Goal: Transaction & Acquisition: Book appointment/travel/reservation

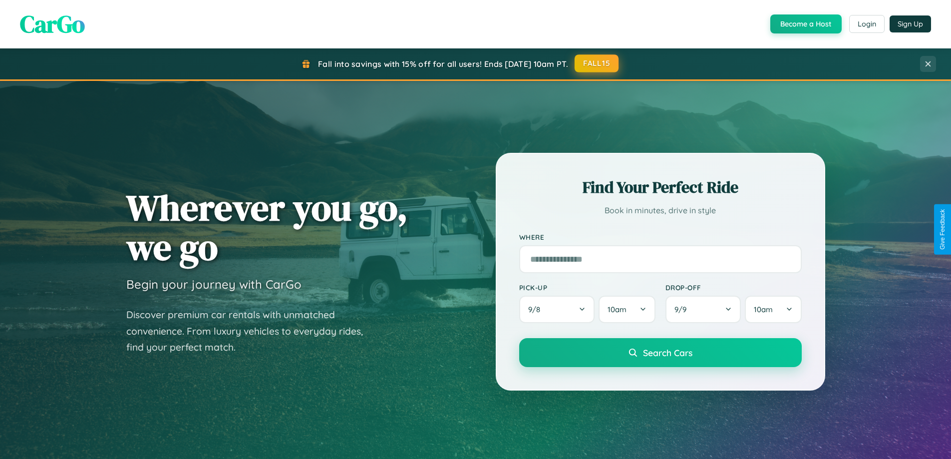
click at [597, 63] on button "FALL15" at bounding box center [597, 63] width 44 height 18
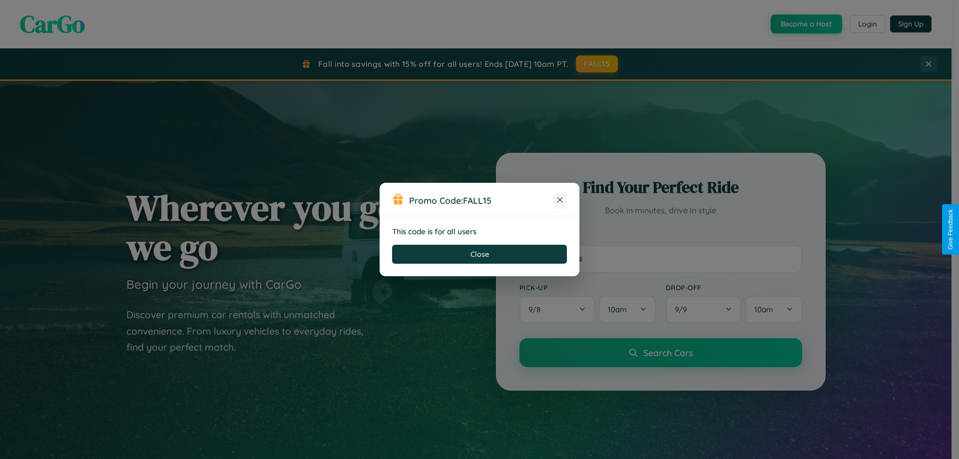
click at [560, 200] on icon at bounding box center [560, 200] width 10 height 10
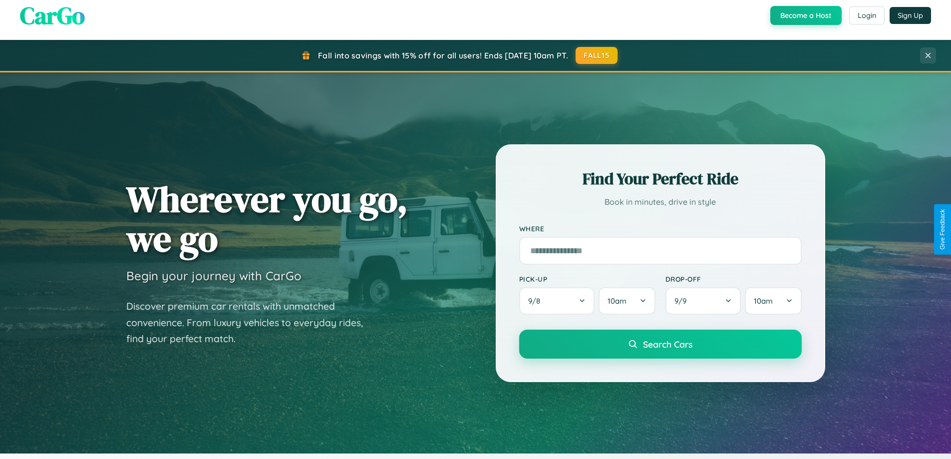
scroll to position [1922, 0]
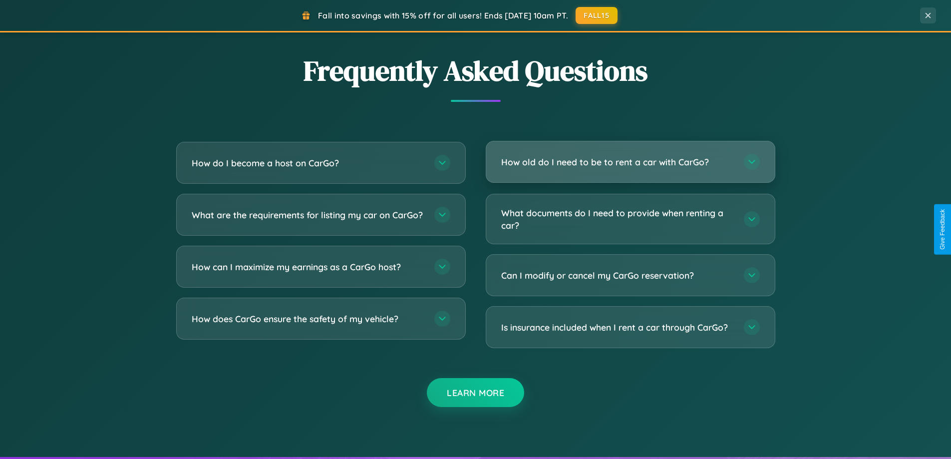
click at [630, 162] on h3 "How old do I need to be to rent a car with CarGo?" at bounding box center [617, 162] width 233 height 12
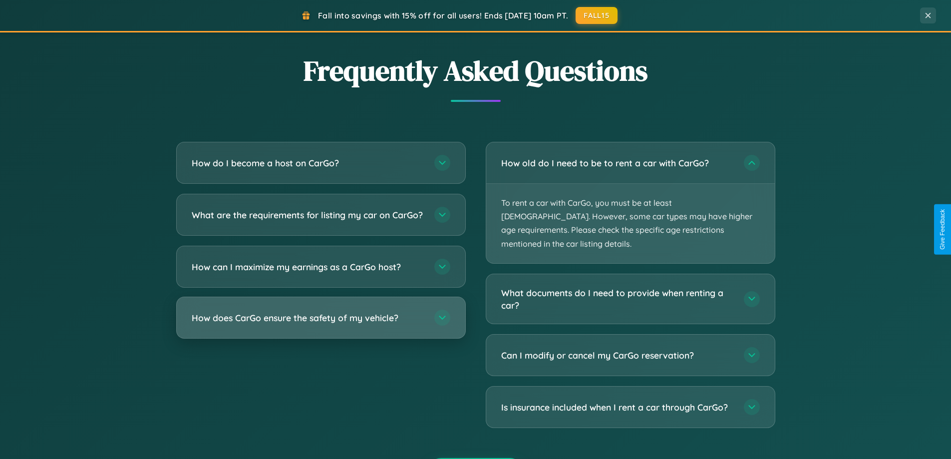
click at [321, 324] on h3 "How does CarGo ensure the safety of my vehicle?" at bounding box center [308, 318] width 233 height 12
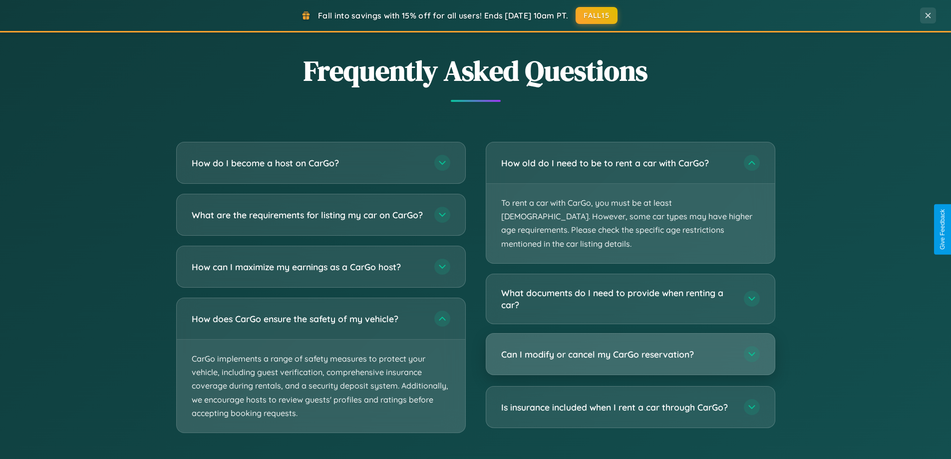
click at [630, 348] on h3 "Can I modify or cancel my CarGo reservation?" at bounding box center [617, 354] width 233 height 12
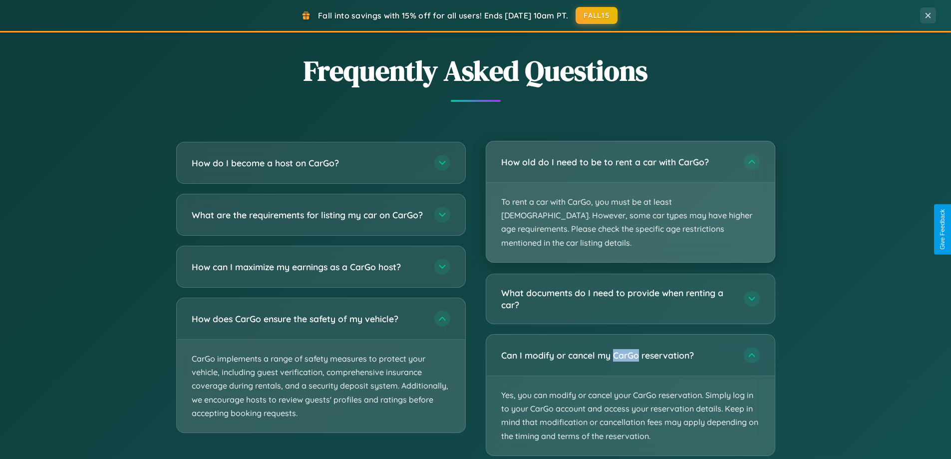
click at [630, 196] on p "To rent a car with CarGo, you must be at least 21 years old. However, some car …" at bounding box center [630, 222] width 289 height 79
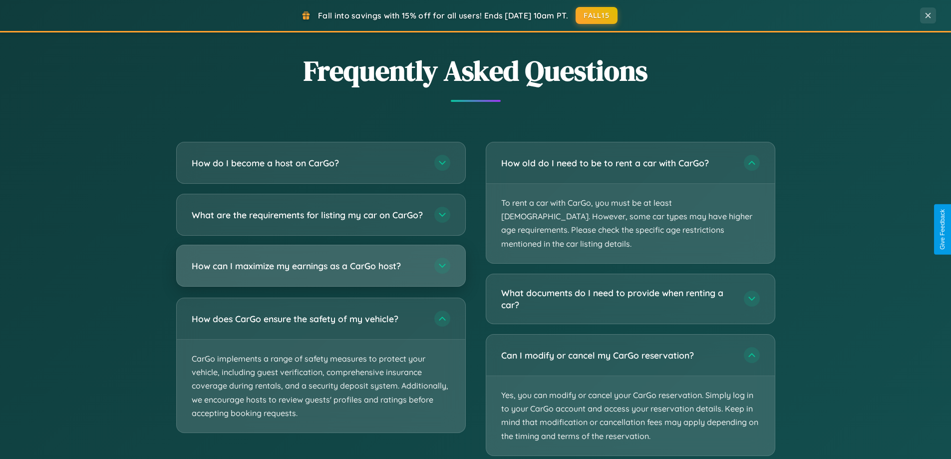
click at [321, 272] on h3 "How can I maximize my earnings as a CarGo host?" at bounding box center [308, 266] width 233 height 12
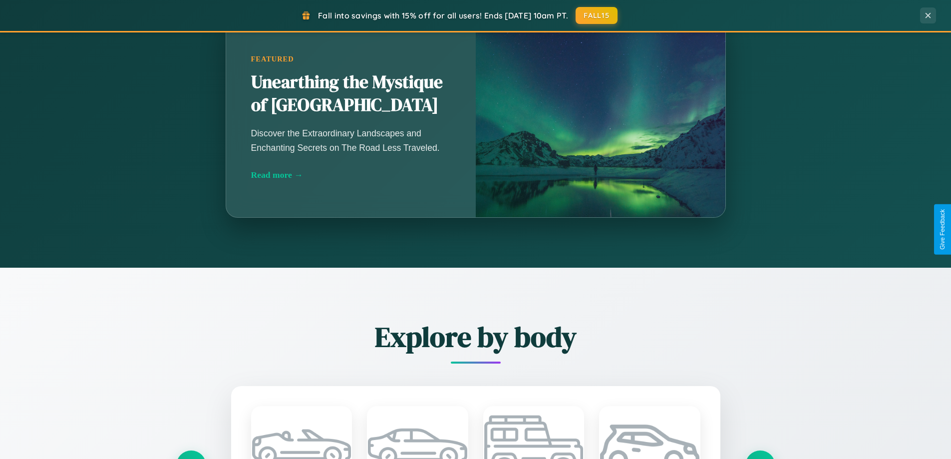
scroll to position [687, 0]
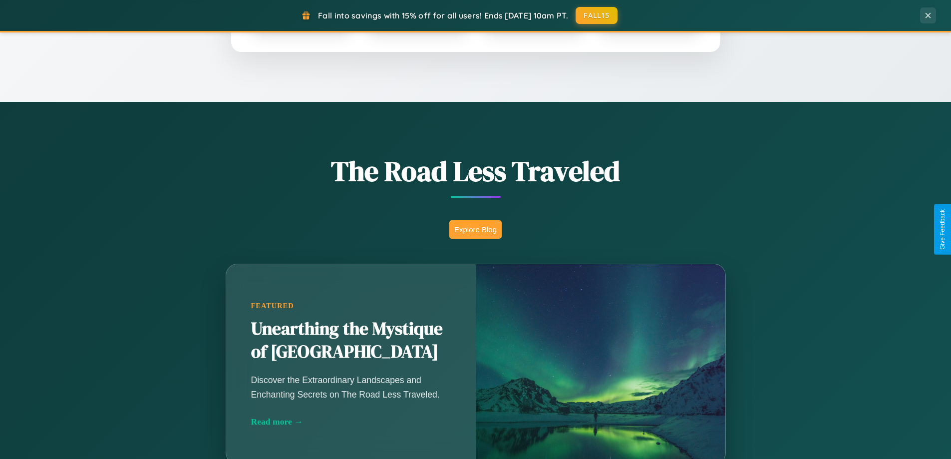
click at [475, 229] on button "Explore Blog" at bounding box center [475, 229] width 52 height 18
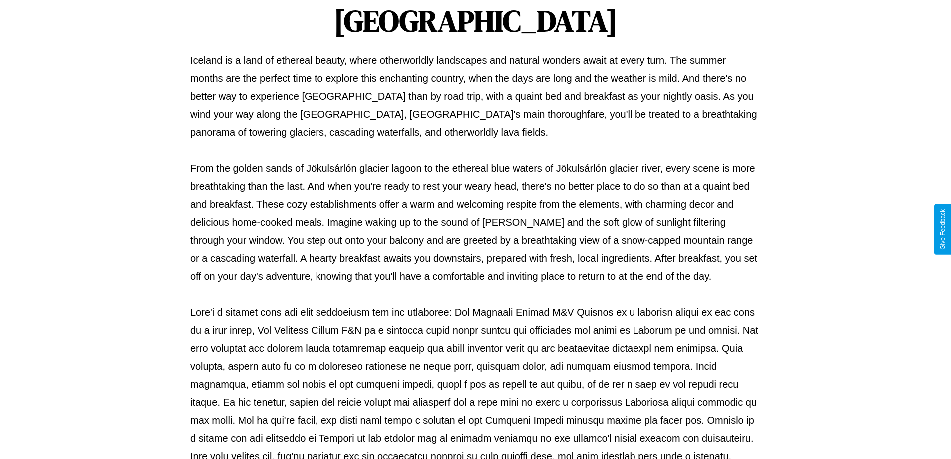
scroll to position [323, 0]
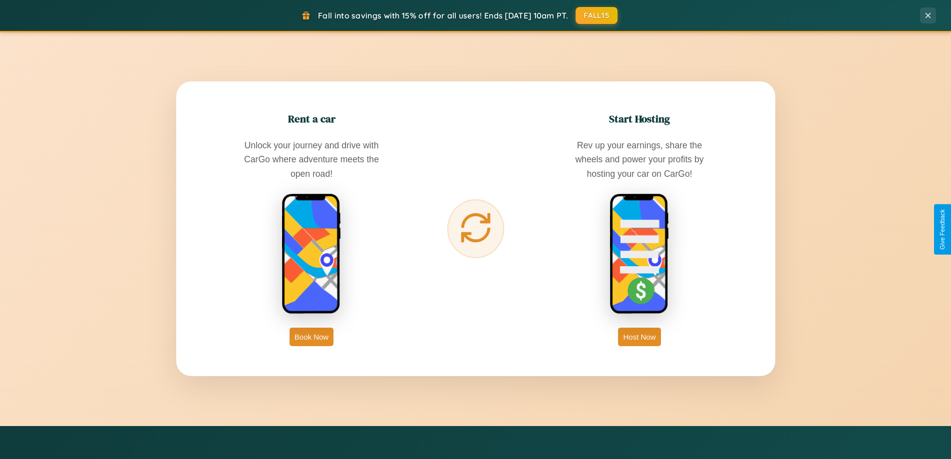
scroll to position [1605, 0]
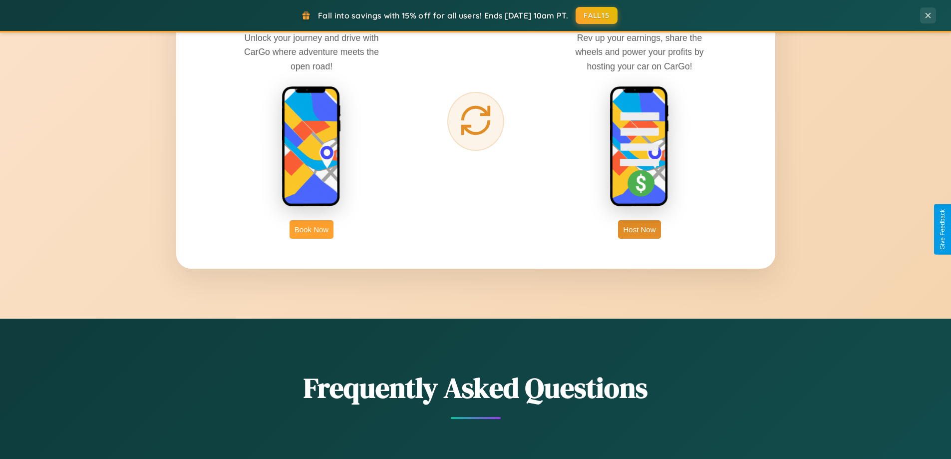
click at [312, 229] on button "Book Now" at bounding box center [312, 229] width 44 height 18
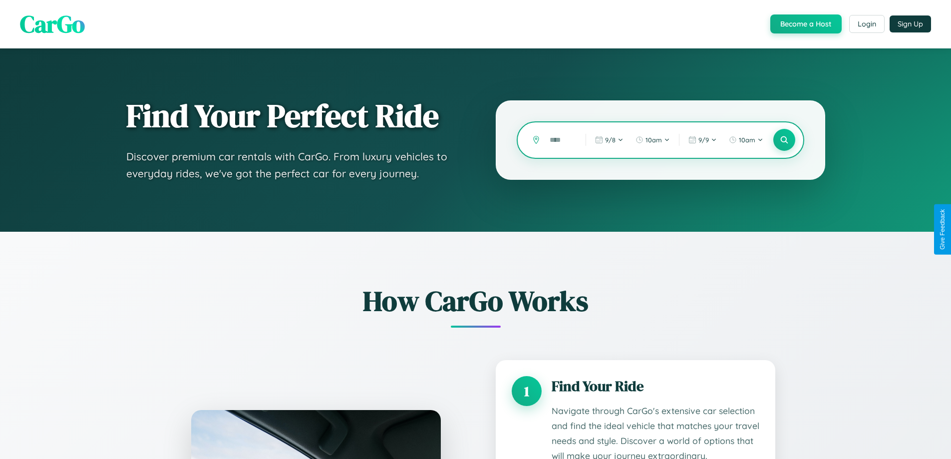
click at [560, 140] on input "text" at bounding box center [560, 139] width 31 height 17
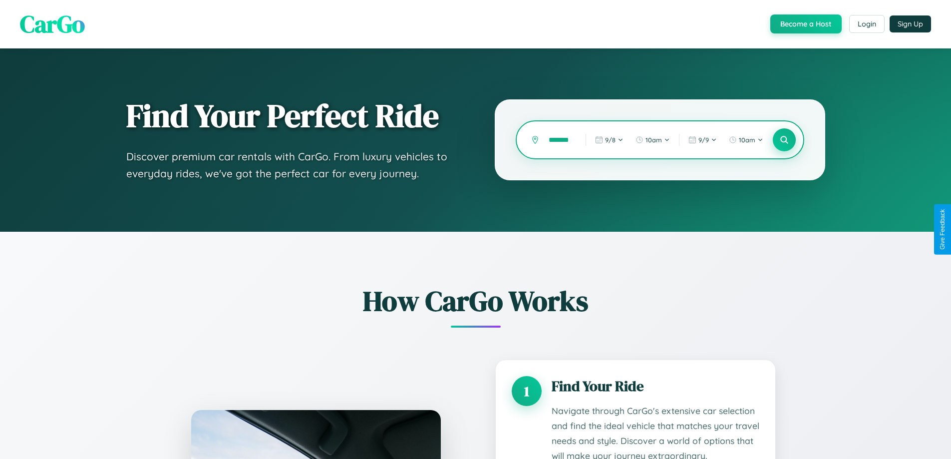
type input "*******"
click at [784, 140] on icon at bounding box center [784, 139] width 9 height 9
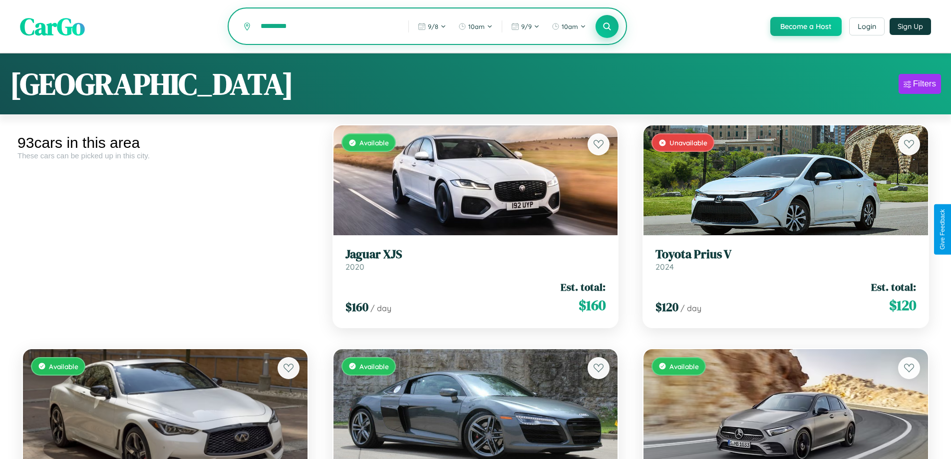
type input "*********"
click at [607, 27] on icon at bounding box center [607, 25] width 9 height 9
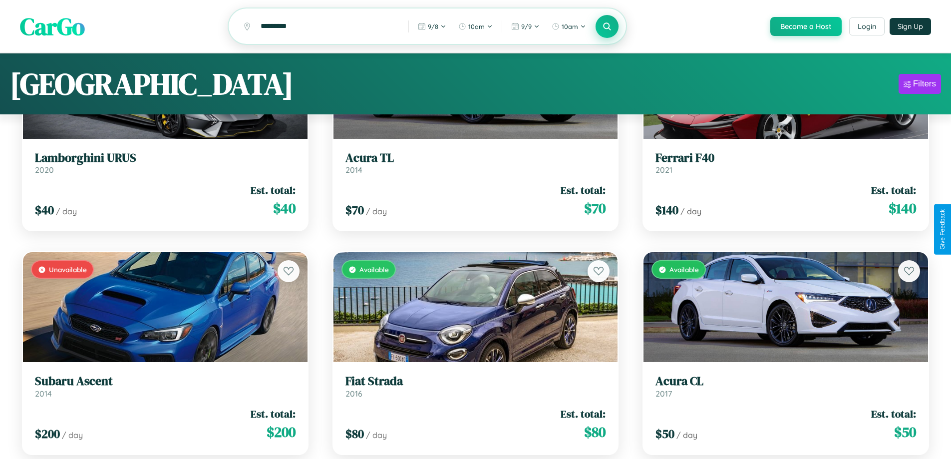
scroll to position [7520, 0]
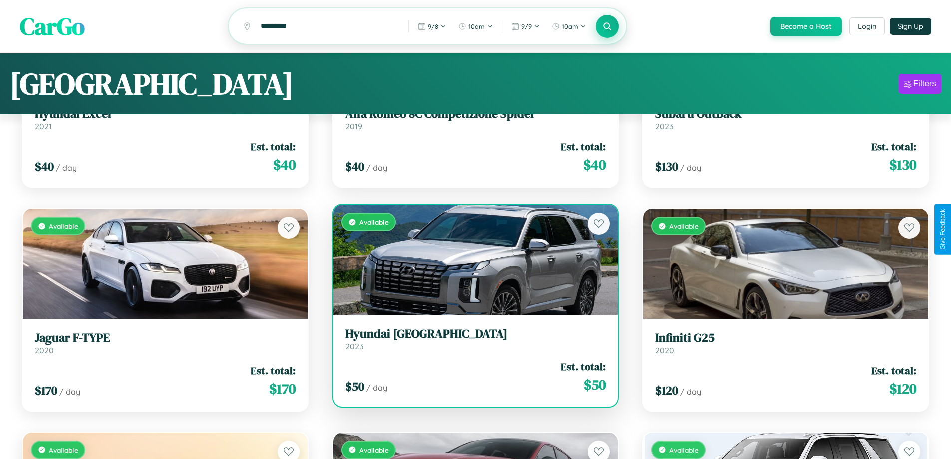
click at [471, 380] on div "$ 50 / day Est. total: $ 50" at bounding box center [476, 376] width 261 height 35
click at [471, 378] on div "$ 50 / day Est. total: $ 50" at bounding box center [476, 376] width 261 height 35
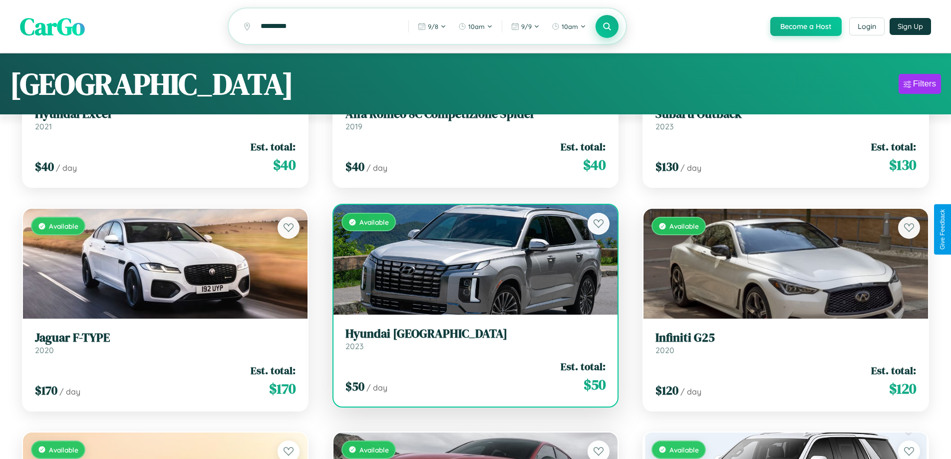
click at [471, 378] on div "$ 50 / day Est. total: $ 50" at bounding box center [476, 376] width 261 height 35
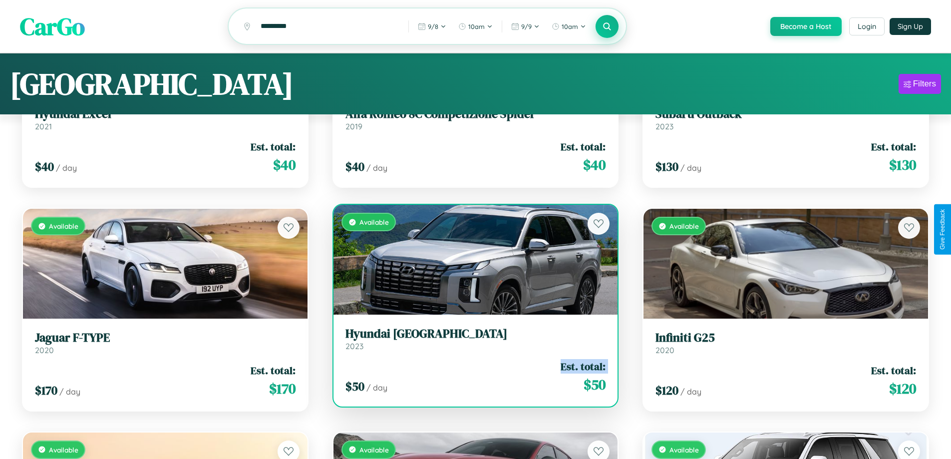
click at [471, 378] on div "$ 50 / day Est. total: $ 50" at bounding box center [476, 376] width 261 height 35
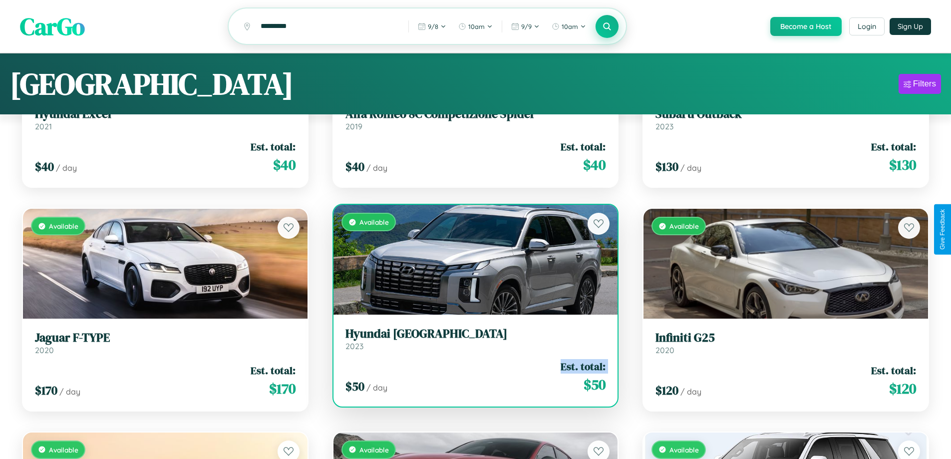
click at [471, 378] on div "$ 50 / day Est. total: $ 50" at bounding box center [476, 376] width 261 height 35
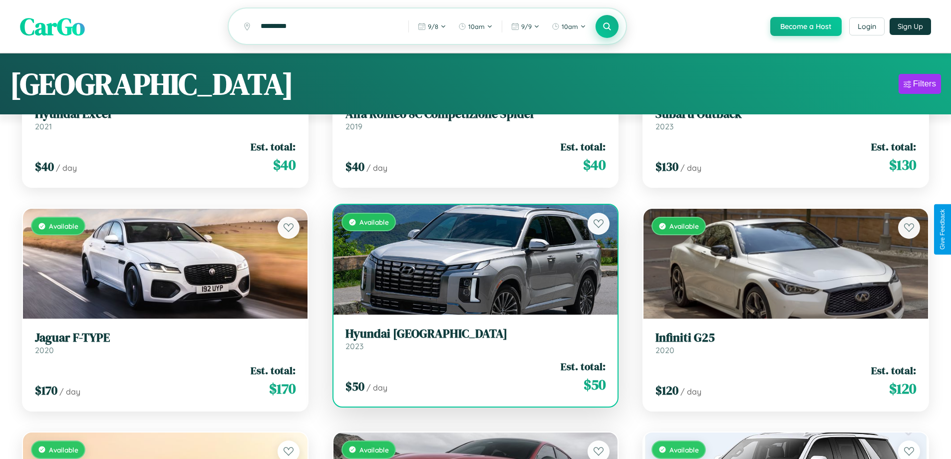
click at [471, 378] on div "$ 50 / day Est. total: $ 50" at bounding box center [476, 376] width 261 height 35
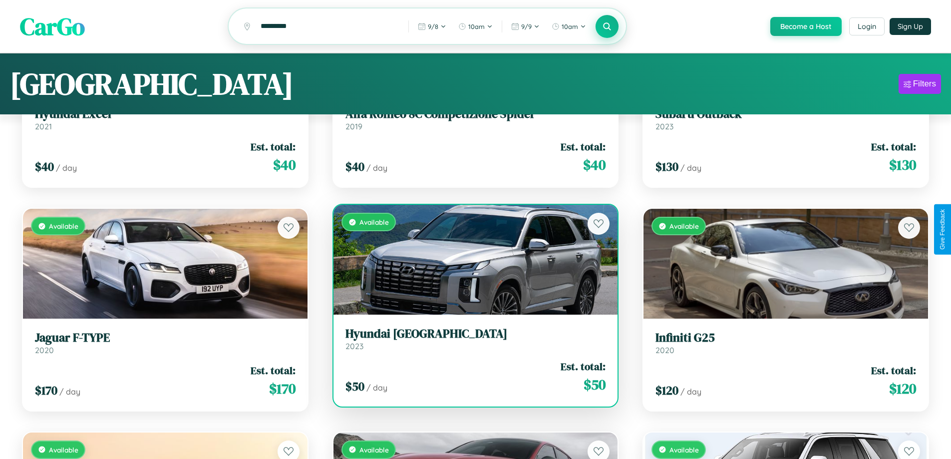
click at [471, 340] on h3 "Hyundai Veracruz" at bounding box center [476, 334] width 261 height 14
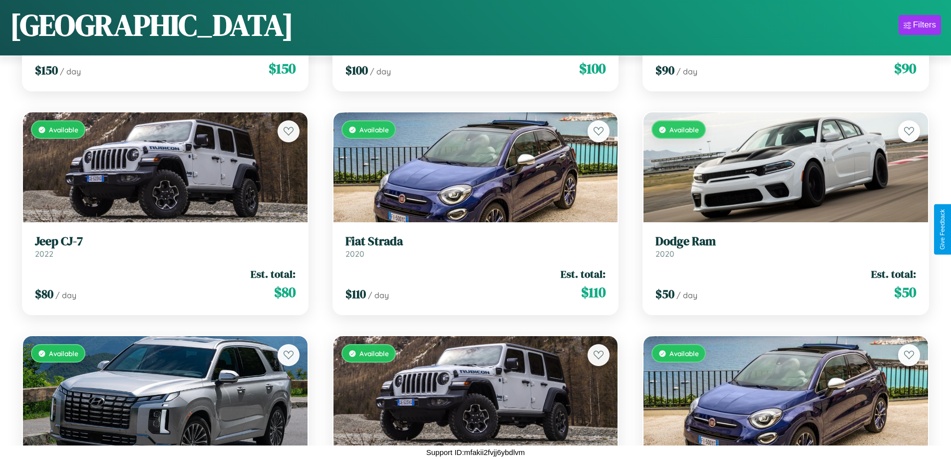
scroll to position [2377, 0]
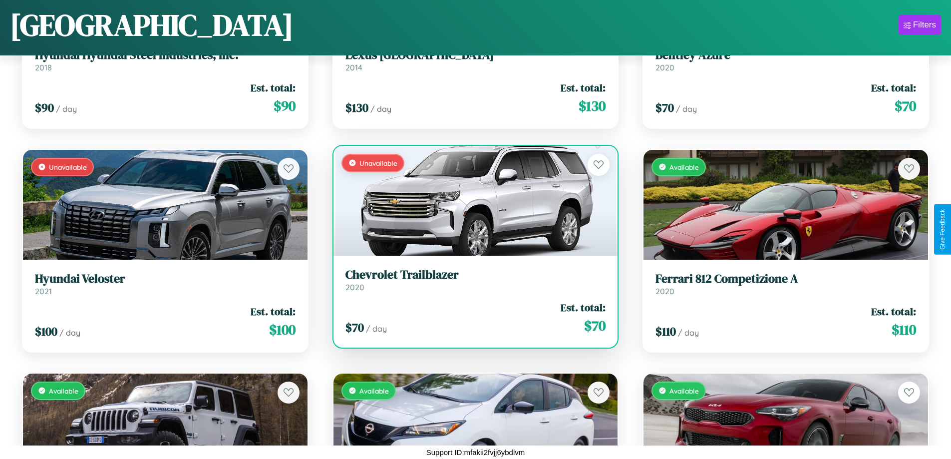
click at [471, 280] on h3 "Chevrolet Trailblazer" at bounding box center [476, 275] width 261 height 14
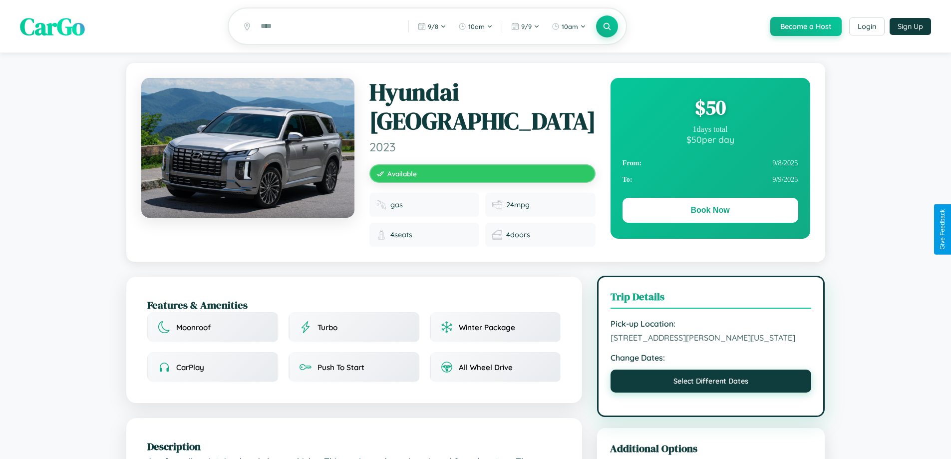
click at [711, 385] on button "Select Different Dates" at bounding box center [711, 381] width 201 height 23
select select "*"
select select "****"
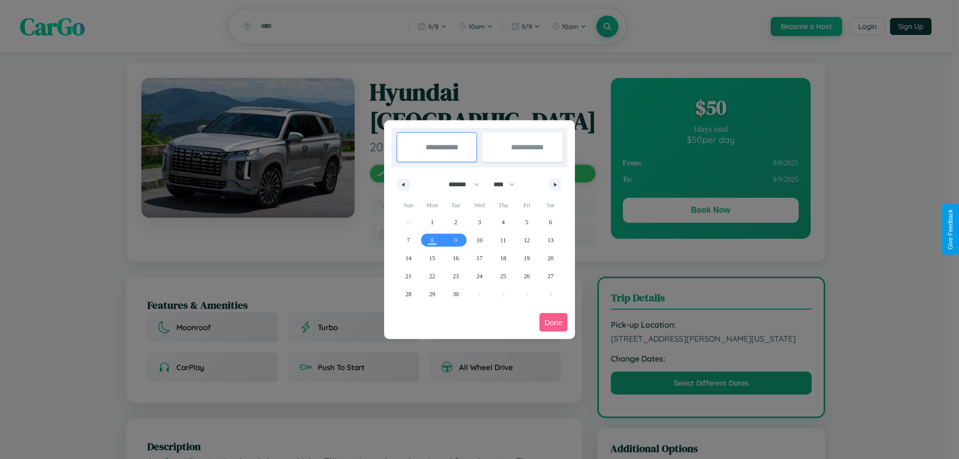
drag, startPoint x: 459, startPoint y: 184, endPoint x: 479, endPoint y: 200, distance: 25.6
click at [459, 184] on select "******* ******** ***** ***** *** **** **** ****** ********* ******* ******** **…" at bounding box center [462, 184] width 42 height 16
click at [503, 240] on span "11" at bounding box center [503, 240] width 6 height 18
type input "**********"
click at [455, 258] on span "16" at bounding box center [456, 258] width 6 height 18
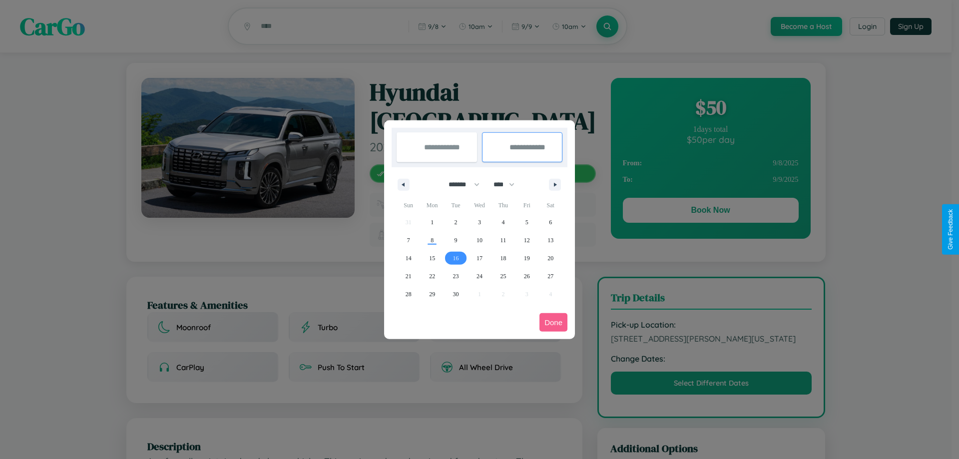
type input "**********"
click at [553, 322] on button "Done" at bounding box center [553, 322] width 28 height 18
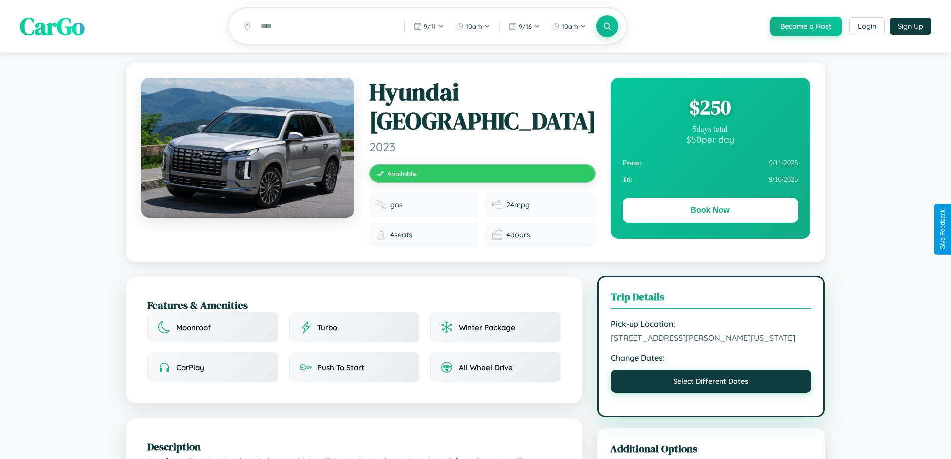
click at [711, 386] on button "Select Different Dates" at bounding box center [711, 381] width 201 height 23
select select "*"
select select "****"
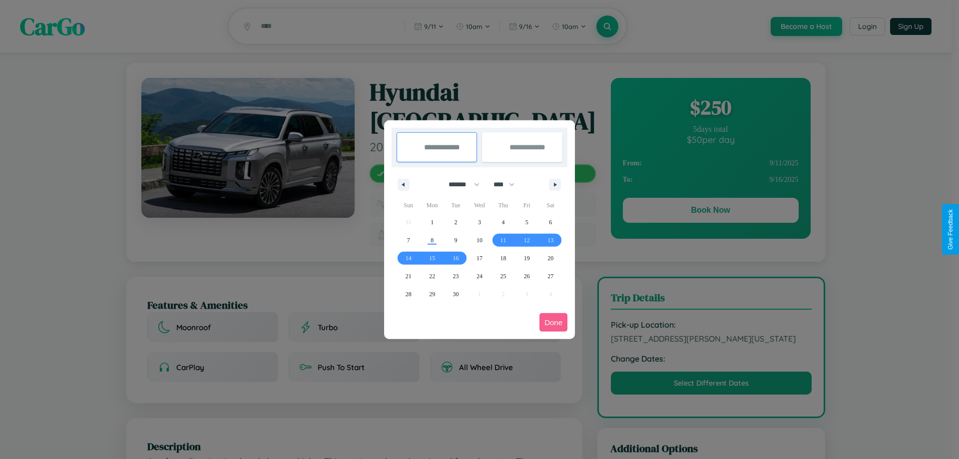
drag, startPoint x: 459, startPoint y: 184, endPoint x: 479, endPoint y: 200, distance: 25.6
click at [459, 184] on select "******* ******** ***** ***** *** **** **** ****** ********* ******* ******** **…" at bounding box center [462, 184] width 42 height 16
click at [479, 276] on span "24" at bounding box center [479, 276] width 6 height 18
type input "**********"
click at [550, 276] on span "27" at bounding box center [550, 276] width 6 height 18
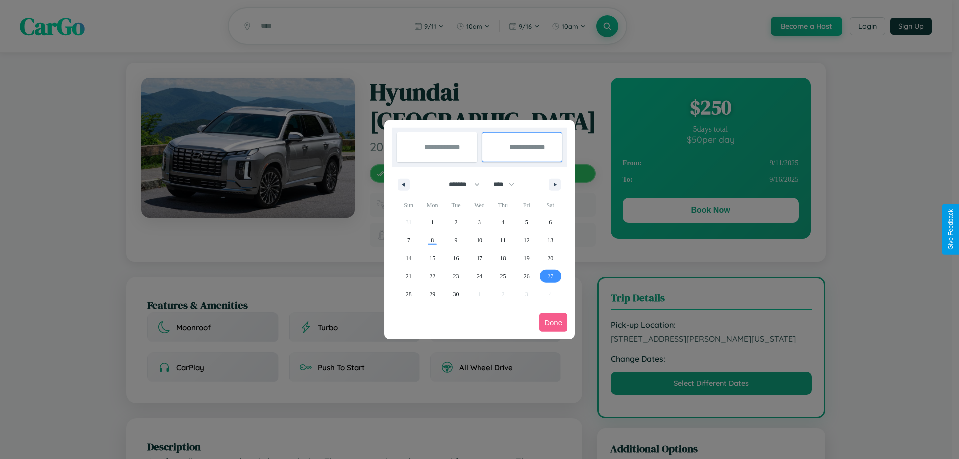
type input "**********"
click at [553, 322] on button "Done" at bounding box center [553, 322] width 28 height 18
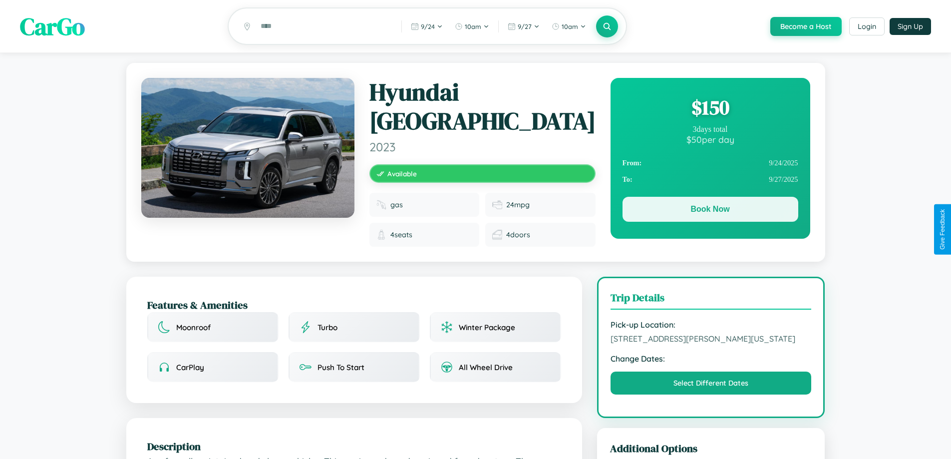
click at [710, 211] on button "Book Now" at bounding box center [711, 209] width 176 height 25
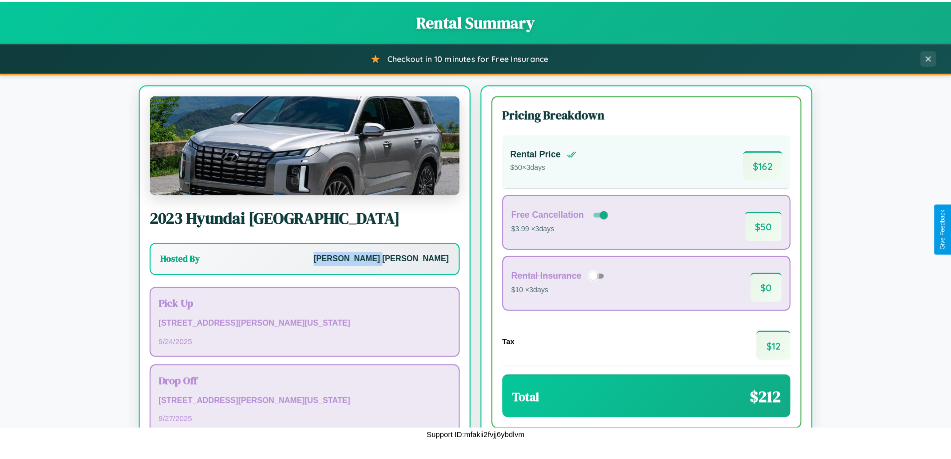
scroll to position [68, 0]
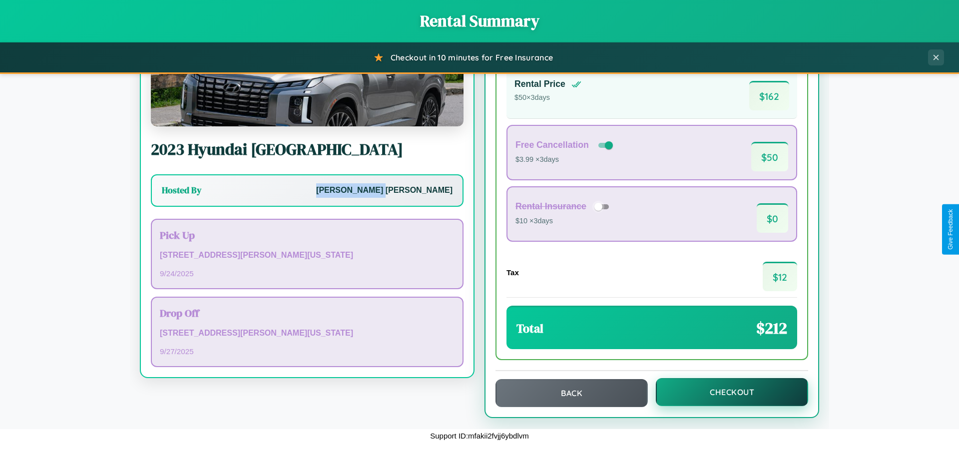
click at [725, 392] on button "Checkout" at bounding box center [732, 392] width 152 height 28
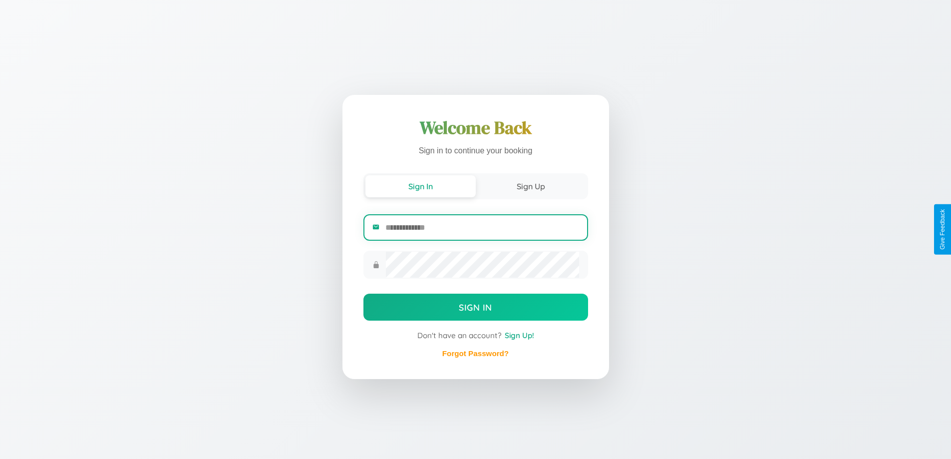
click at [482, 227] on input "email" at bounding box center [482, 227] width 193 height 24
type input "**********"
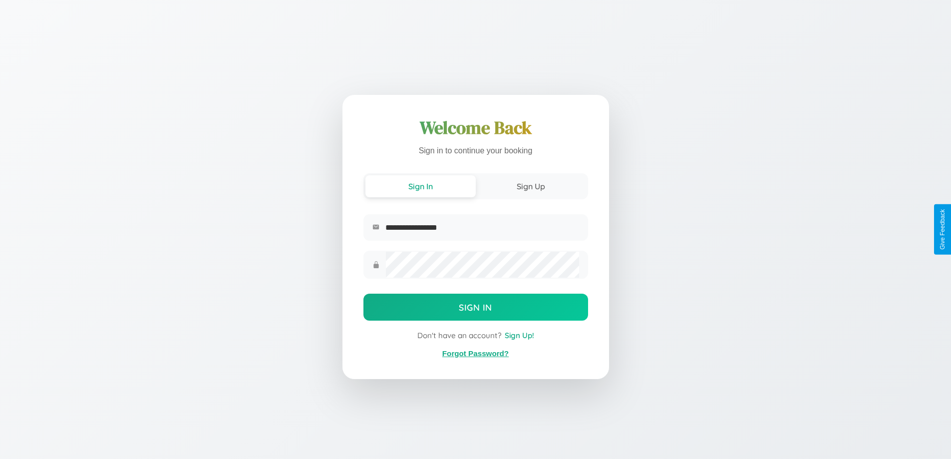
click at [475, 354] on link "Forgot Password?" at bounding box center [475, 353] width 66 height 8
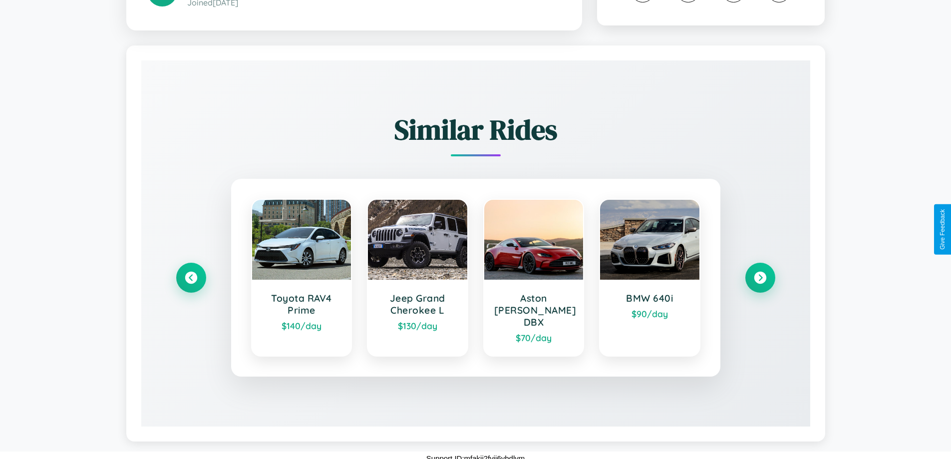
scroll to position [597, 0]
click at [760, 278] on icon at bounding box center [760, 277] width 13 height 13
